Goal: Task Accomplishment & Management: Manage account settings

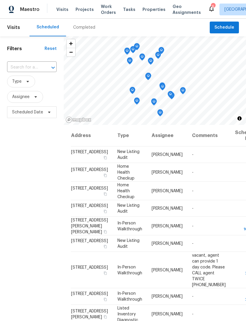
click at [32, 63] on input "text" at bounding box center [23, 67] width 33 height 9
type input "3053 monroe"
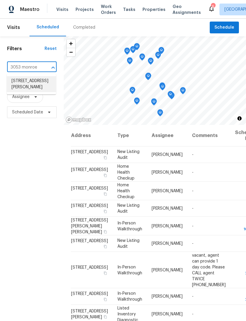
click at [32, 81] on li "3053 Monroe Park Rd, Henderson, NV 89052" at bounding box center [31, 84] width 49 height 16
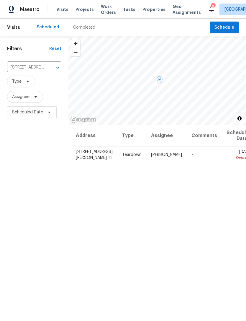
click at [0, 0] on icon at bounding box center [0, 0] width 0 height 0
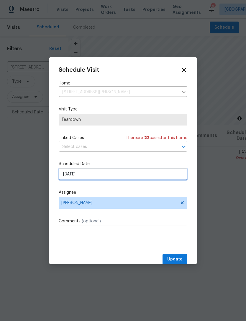
click at [112, 180] on input "9/3/2025" at bounding box center [123, 174] width 129 height 12
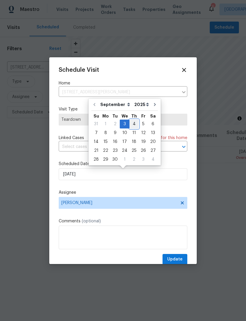
click at [131, 128] on div "4" at bounding box center [133, 123] width 9 height 9
type input "9/4/2025"
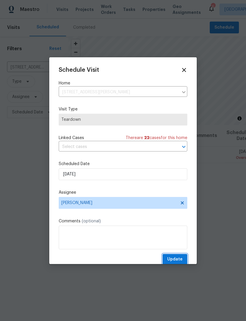
click at [176, 263] on span "Update" at bounding box center [174, 258] width 15 height 7
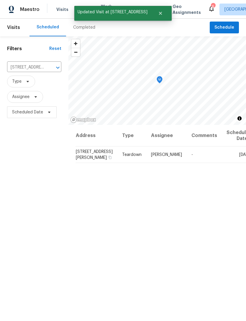
click at [48, 68] on icon "Clear" at bounding box center [50, 68] width 4 height 4
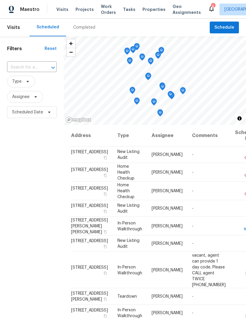
click at [35, 65] on input "text" at bounding box center [23, 67] width 33 height 9
type input "5235 casp"
click at [28, 86] on li "5235 Caspian Springs Dr Unit 101, Las Vegas, NV 89120" at bounding box center [31, 81] width 49 height 10
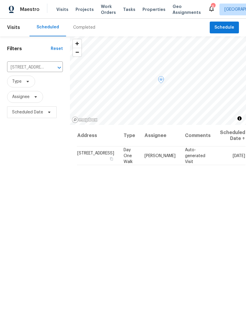
click at [0, 0] on icon at bounding box center [0, 0] width 0 height 0
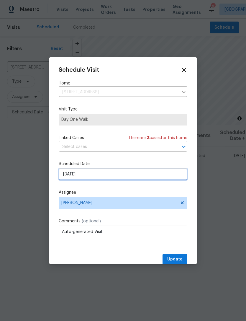
click at [129, 177] on input "9/9/2025" at bounding box center [123, 174] width 129 height 12
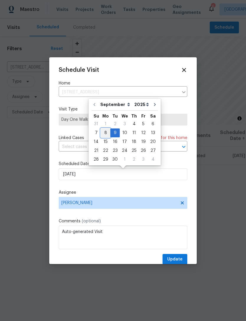
click at [104, 131] on div "8" at bounding box center [105, 133] width 9 height 8
type input "9/8/2025"
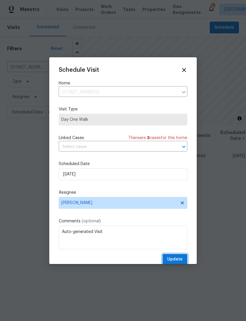
click at [178, 259] on span "Update" at bounding box center [174, 258] width 15 height 7
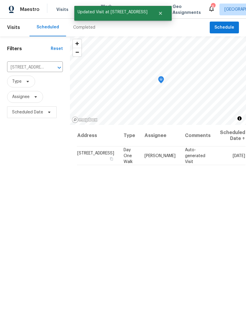
click at [49, 66] on icon "Clear" at bounding box center [52, 68] width 6 height 6
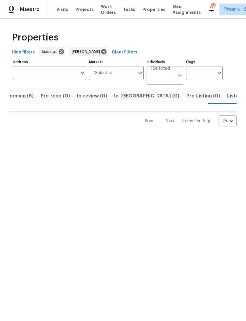
scroll to position [0, 12]
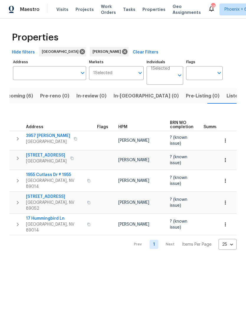
click at [33, 96] on button "Upcoming (6)" at bounding box center [17, 95] width 39 height 15
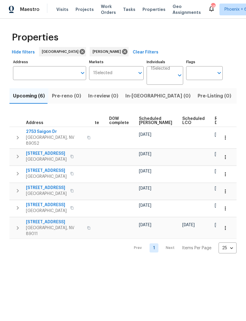
scroll to position [0, 148]
click at [215, 122] on span "Ready Date" at bounding box center [221, 121] width 13 height 8
